Goal: Find specific page/section: Find specific page/section

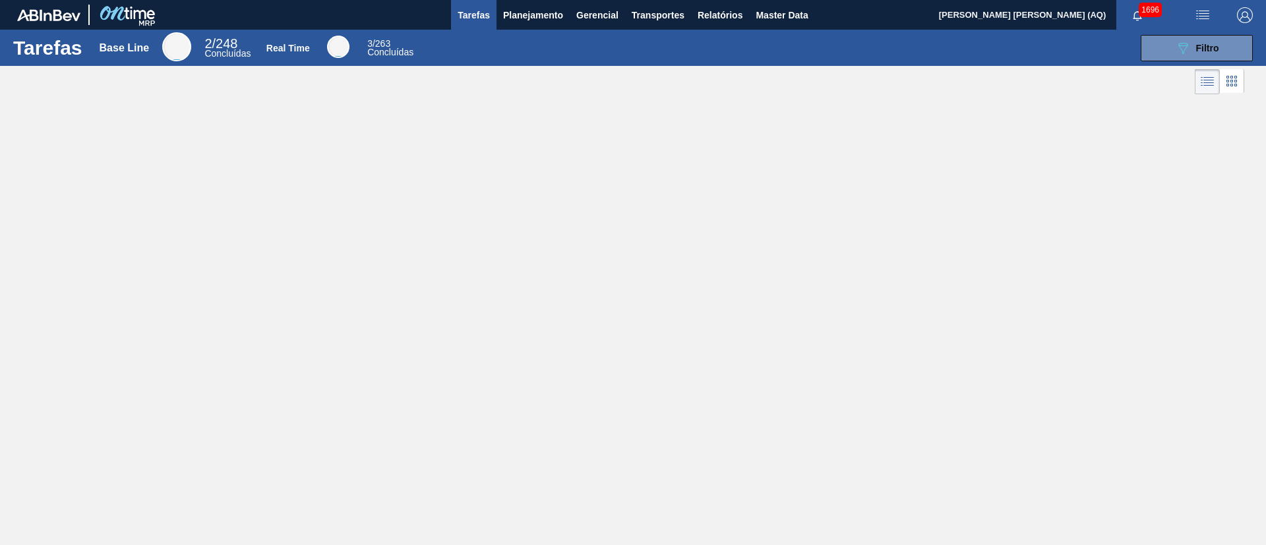
click at [546, 314] on div "Tarefas Base Line 2 / 248 Concluídas Real Time 3 / 263 Concluídas 089F7B8B-B2A5…" at bounding box center [633, 258] width 1266 height 457
click at [523, 15] on span "Planejamento" at bounding box center [533, 15] width 60 height 16
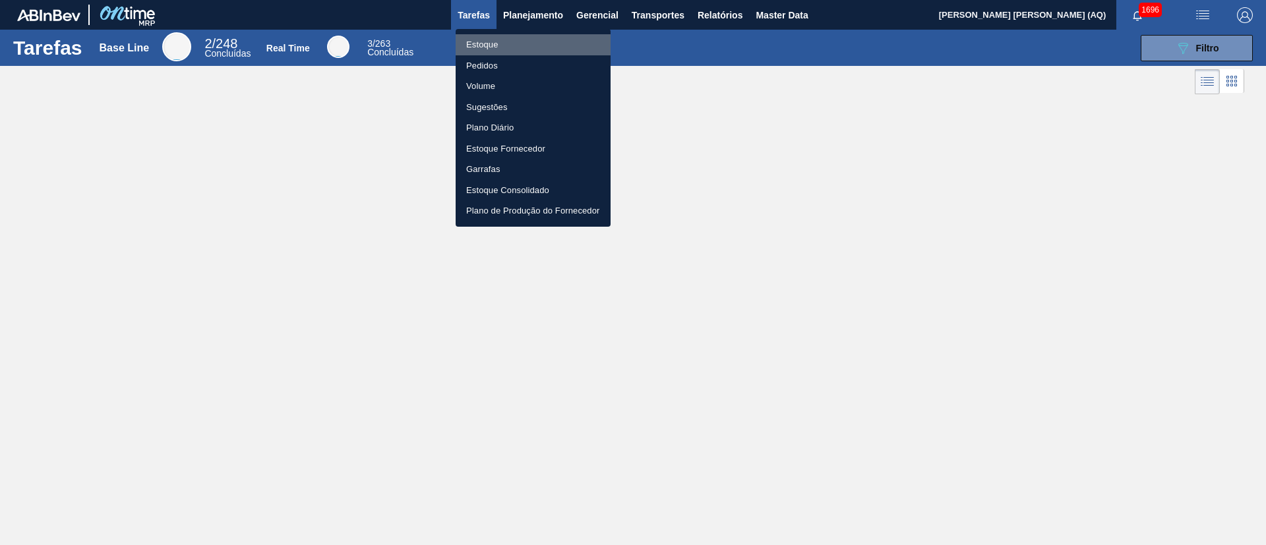
click at [484, 36] on li "Estoque" at bounding box center [533, 44] width 155 height 21
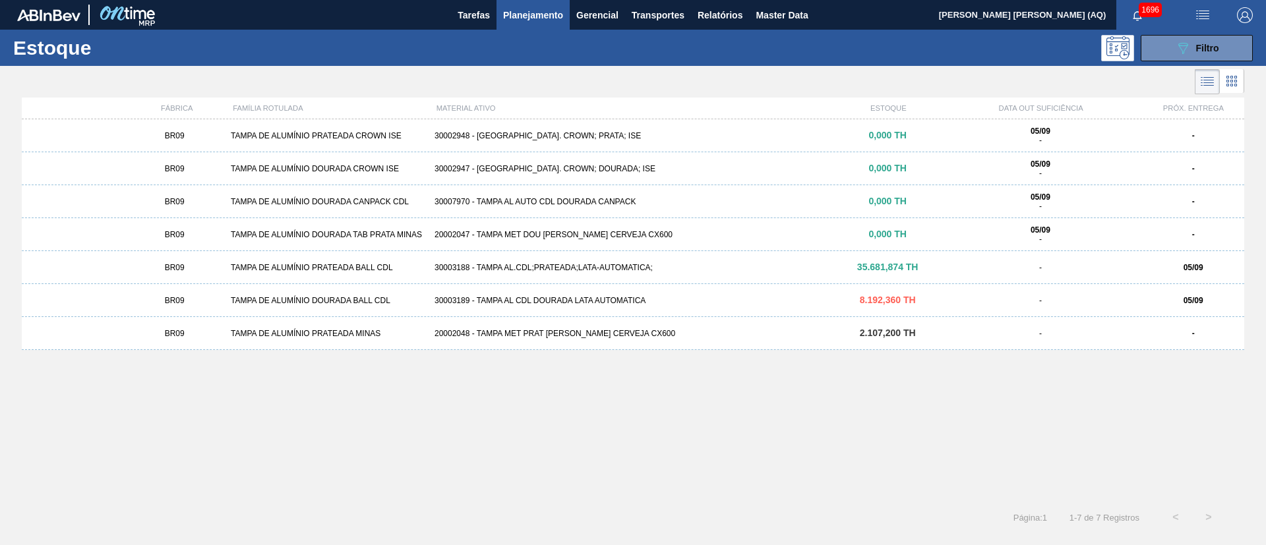
click at [905, 396] on div "BR09 TAMPA DE ALUMÍNIO PRATEADA CROWN ISE 30002948 - TAMPA AL. CROWN; PRATA; IS…" at bounding box center [633, 306] width 1222 height 374
click at [753, 264] on div "30003188 - TAMPA AL.CDL;PRATEADA;LATA-AUTOMATICA;" at bounding box center [632, 267] width 407 height 9
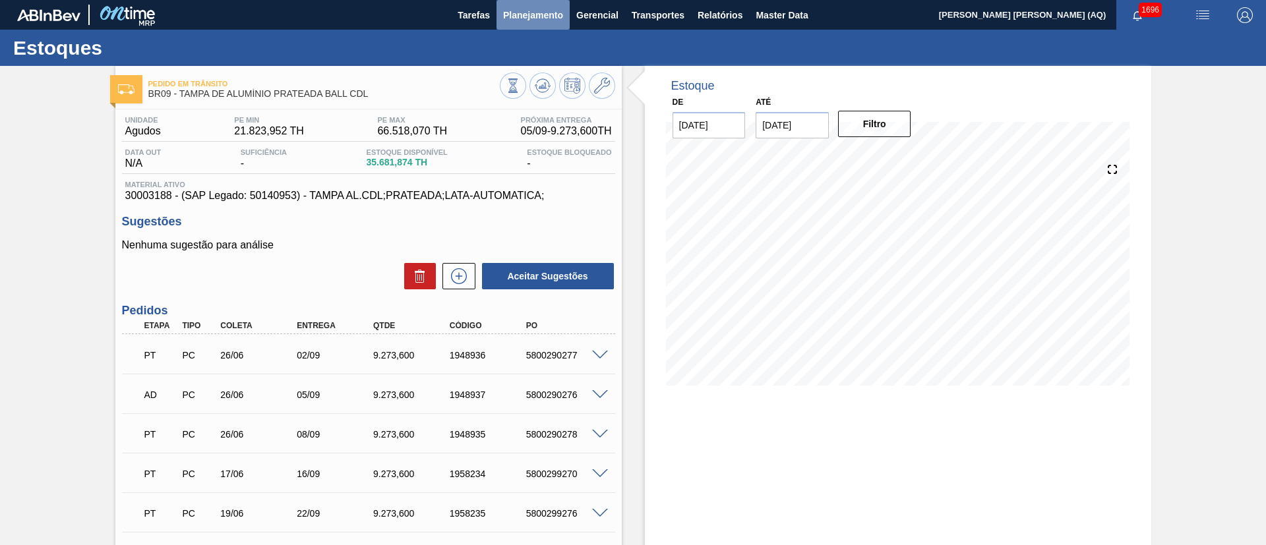
click at [545, 22] on button "Planejamento" at bounding box center [532, 15] width 73 height 30
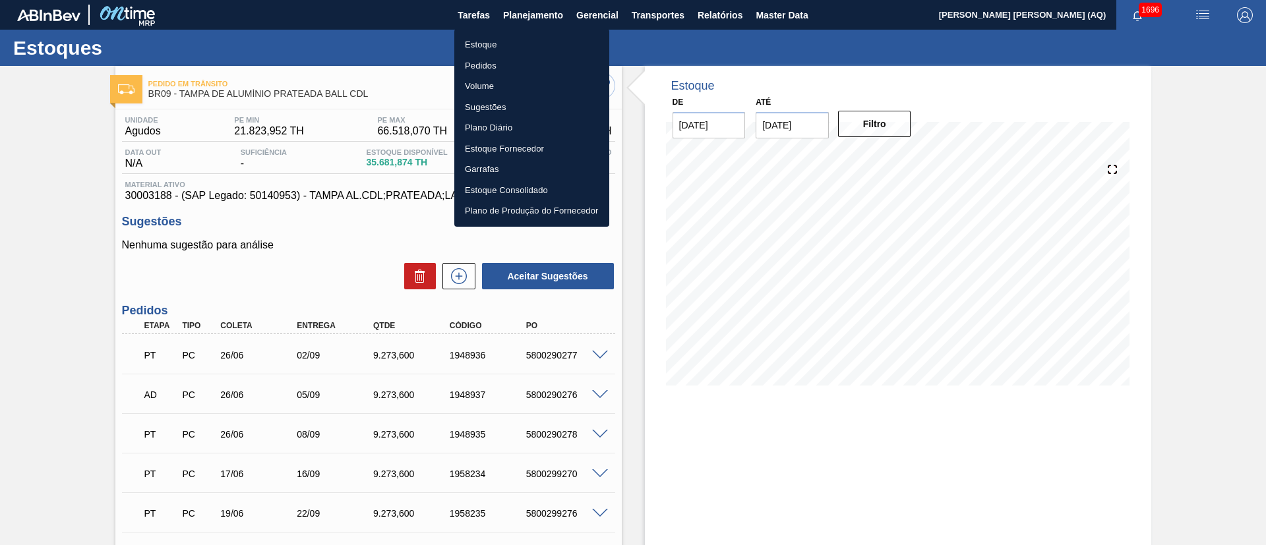
drag, startPoint x: 730, startPoint y: 427, endPoint x: 725, endPoint y: 407, distance: 21.0
click at [730, 428] on div at bounding box center [633, 272] width 1266 height 545
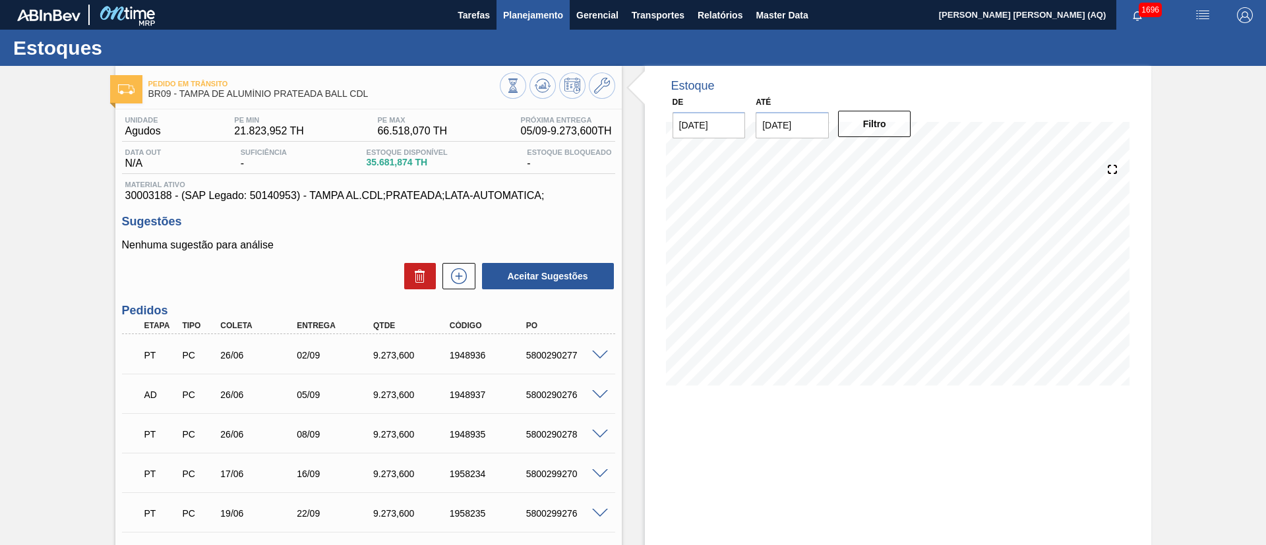
click at [519, 24] on button "Planejamento" at bounding box center [532, 15] width 73 height 30
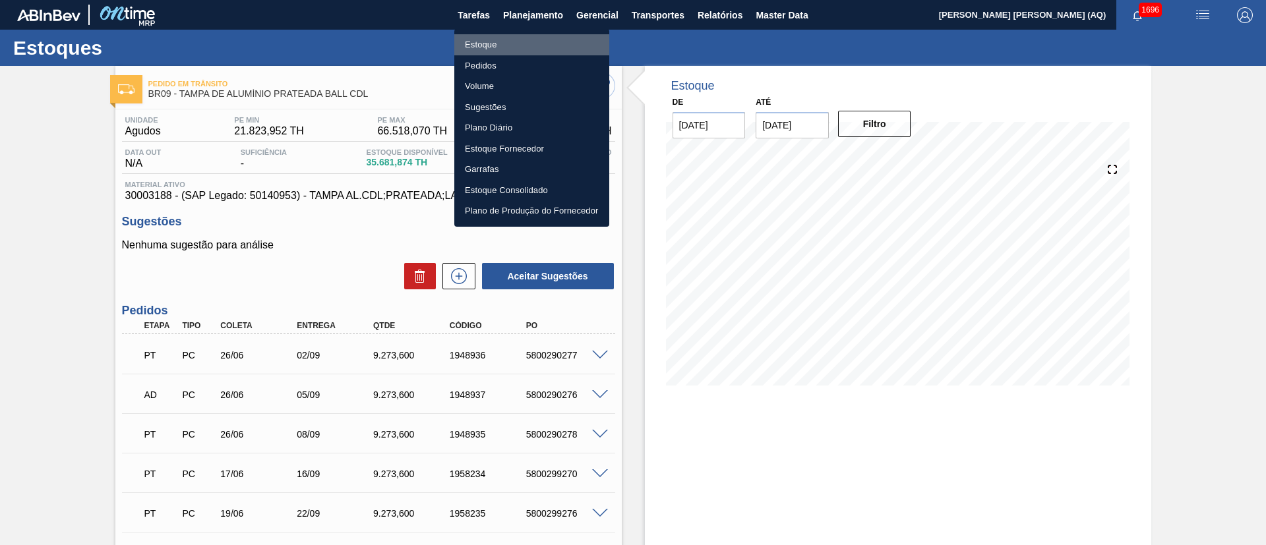
click at [491, 42] on li "Estoque" at bounding box center [531, 44] width 155 height 21
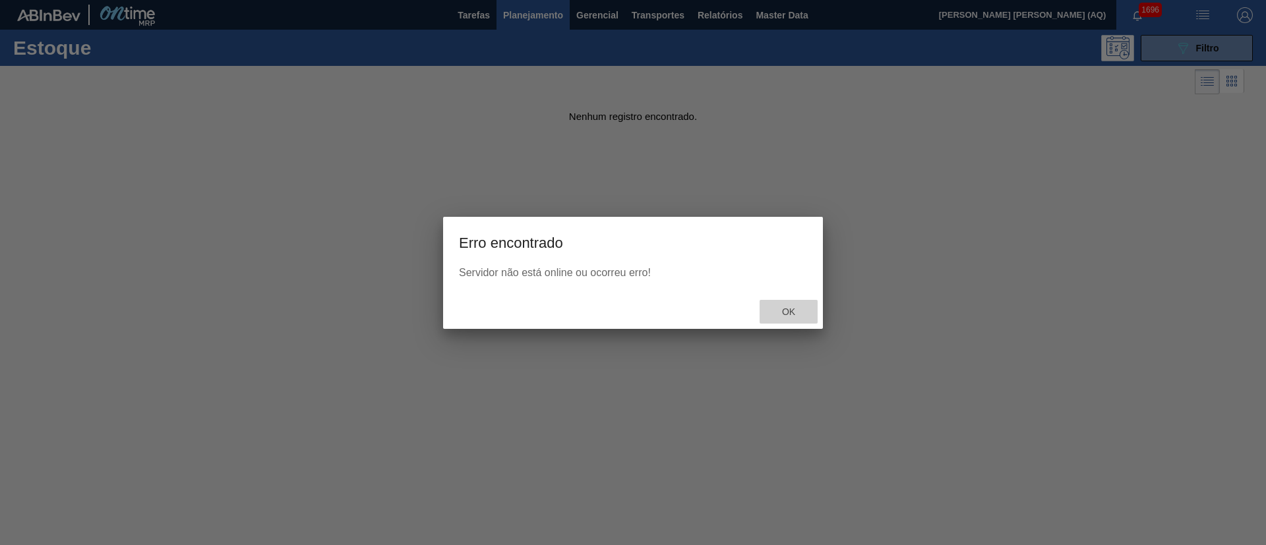
click at [788, 312] on span "Ok" at bounding box center [788, 312] width 34 height 11
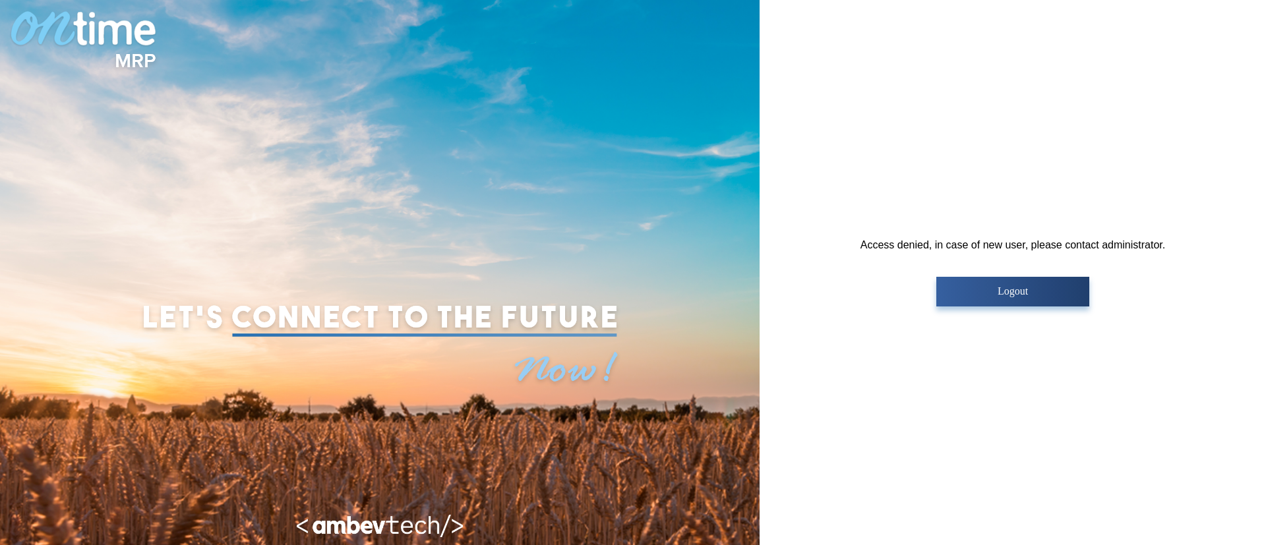
click at [1050, 291] on p "Logout" at bounding box center [1012, 291] width 144 height 12
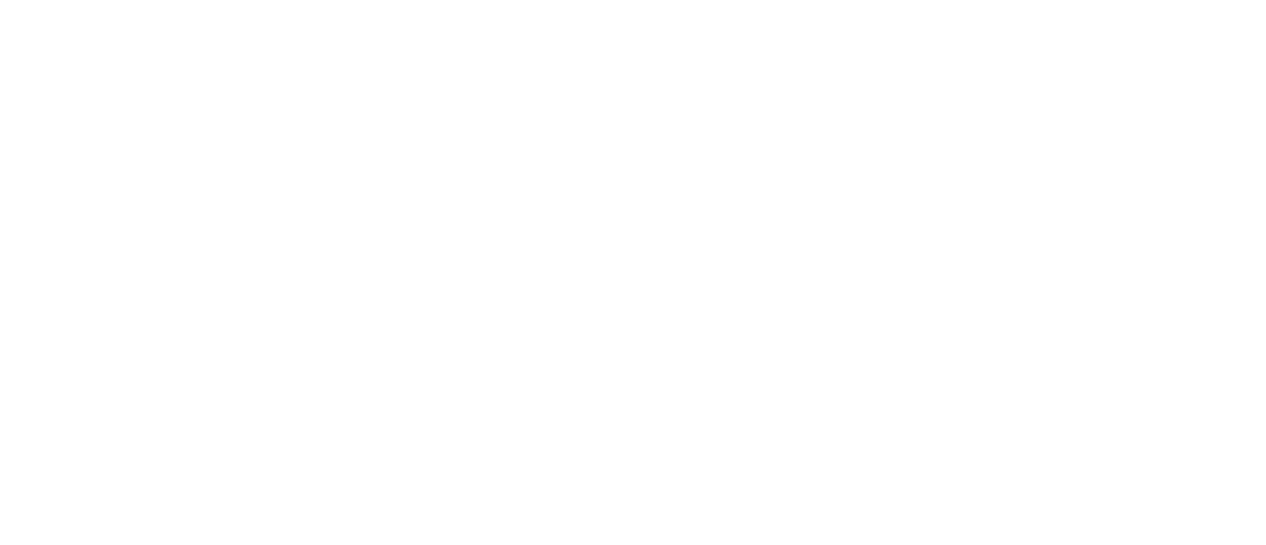
click at [519, 0] on html at bounding box center [633, 0] width 1266 height 0
